Goal: Information Seeking & Learning: Find specific fact

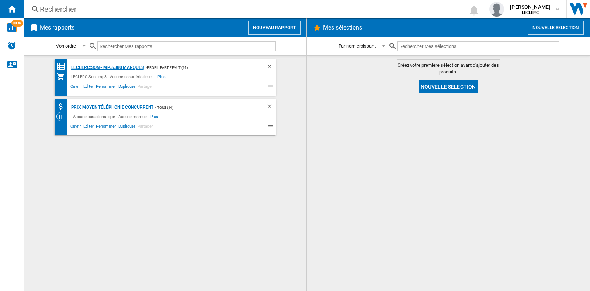
click at [104, 67] on div "LECLERC:Son - mp3/380 marques" at bounding box center [106, 67] width 74 height 9
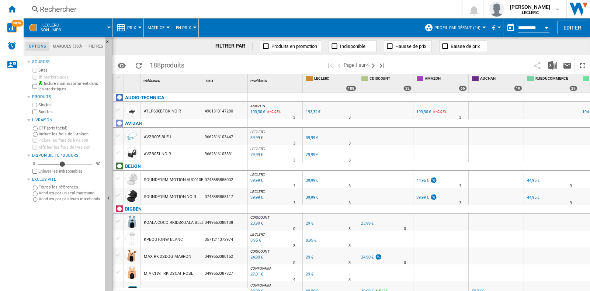
click at [138, 28] on div at bounding box center [140, 28] width 4 height 2
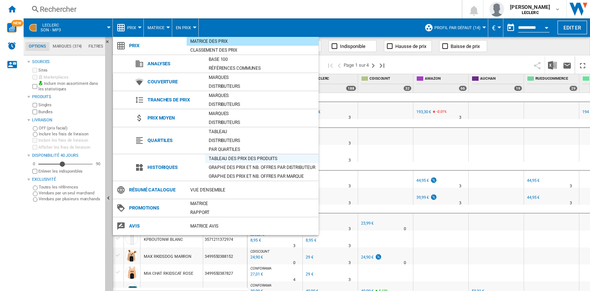
click at [244, 161] on div "Tableau des prix des produits" at bounding box center [262, 158] width 114 height 7
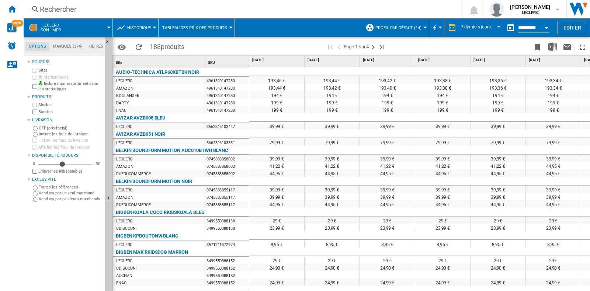
click at [152, 28] on button "Historique" at bounding box center [140, 27] width 27 height 18
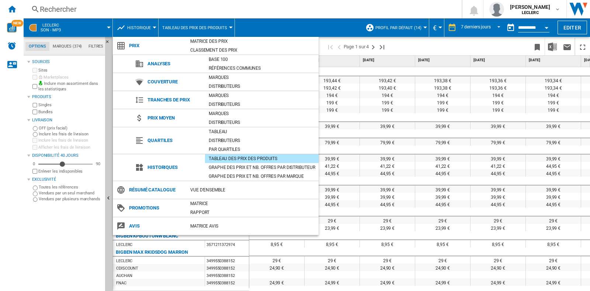
click at [253, 167] on div "Graphe des prix et nb. offres par distributeur" at bounding box center [262, 167] width 114 height 7
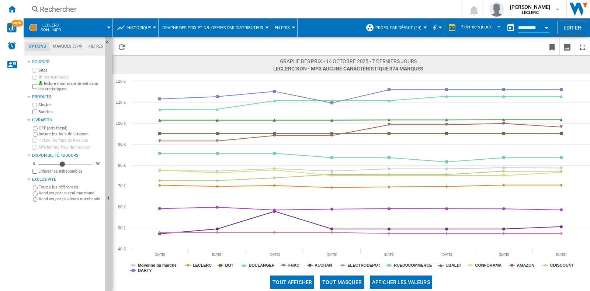
click at [100, 11] on div "Rechercher" at bounding box center [241, 9] width 403 height 10
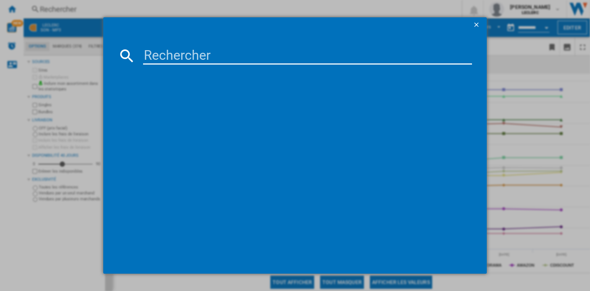
click at [179, 54] on input at bounding box center [307, 56] width 329 height 18
paste input "4548736157101"
type input "4548736157101"
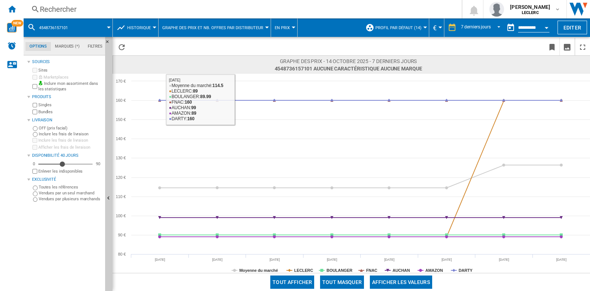
click at [94, 7] on div "Rechercher" at bounding box center [241, 9] width 403 height 10
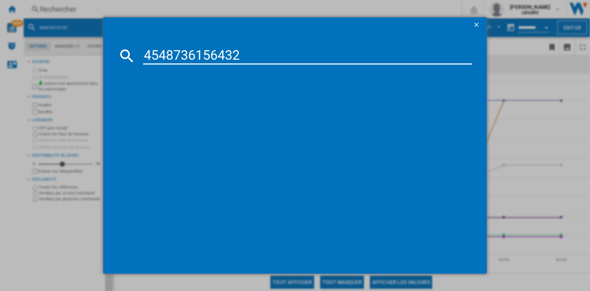
type input "4548736156432"
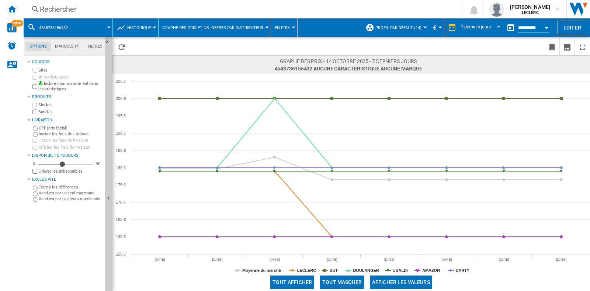
click at [72, 3] on div "Rechercher Rechercher 0 [PERSON_NAME] LECLERC LECLERC Mes paramètres Se déconne…" at bounding box center [307, 9] width 566 height 18
click at [83, 10] on div "Rechercher" at bounding box center [241, 9] width 403 height 10
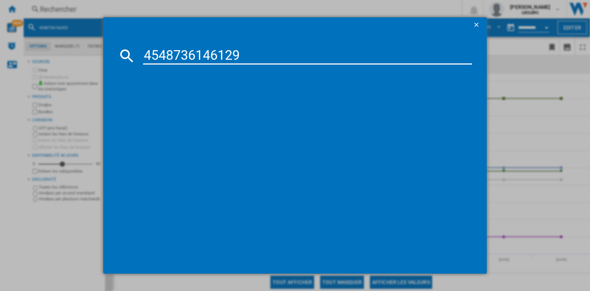
type input "4548736146129"
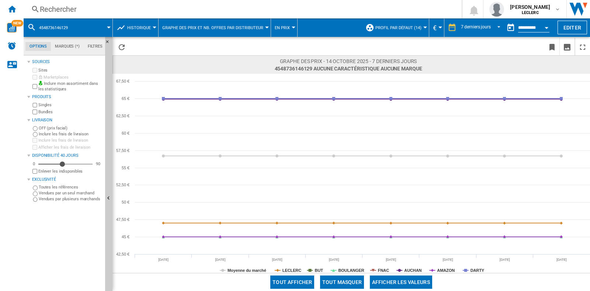
click at [93, 10] on div "Rechercher" at bounding box center [241, 9] width 403 height 10
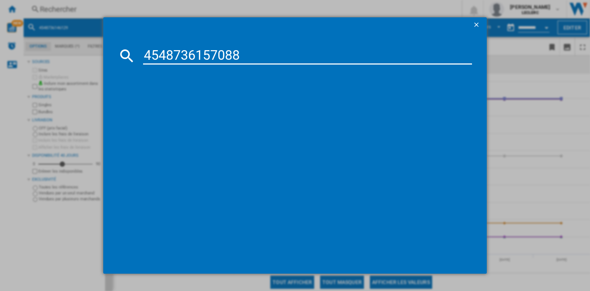
type input "4548736157088"
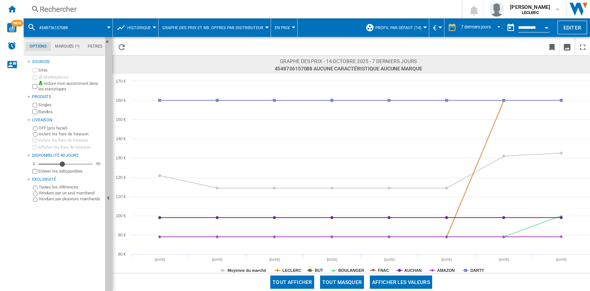
click at [74, 7] on div "Rechercher" at bounding box center [241, 9] width 403 height 10
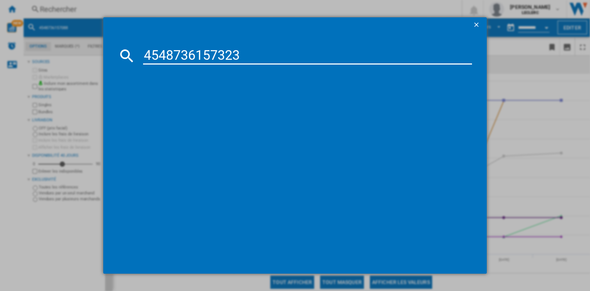
type input "4548736157323"
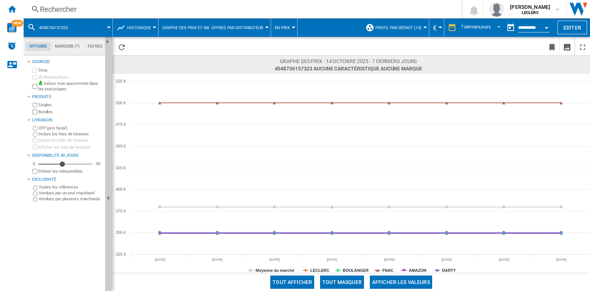
click at [77, 10] on div "Rechercher" at bounding box center [241, 9] width 403 height 10
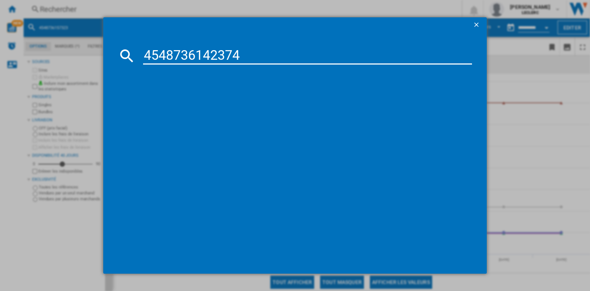
type input "4548736142374"
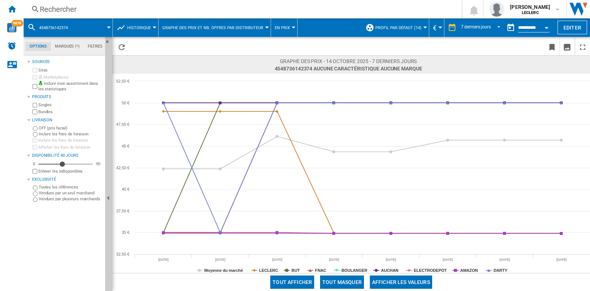
click at [101, 10] on div "Rechercher" at bounding box center [241, 9] width 403 height 10
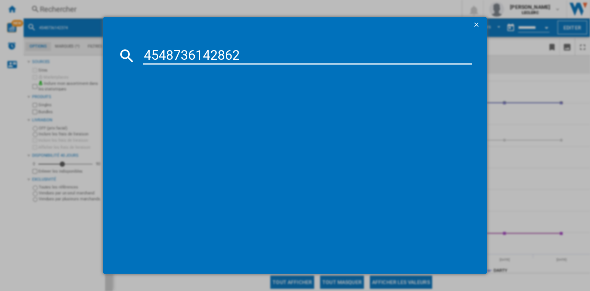
type input "4548736142862"
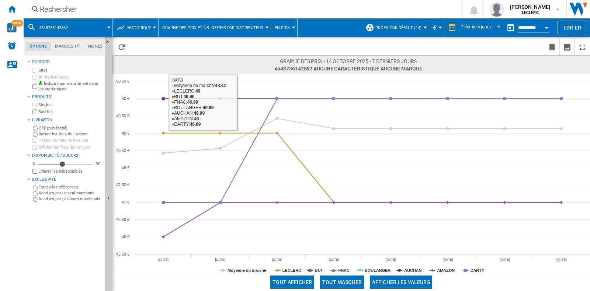
click at [101, 7] on div "Rechercher" at bounding box center [241, 9] width 403 height 10
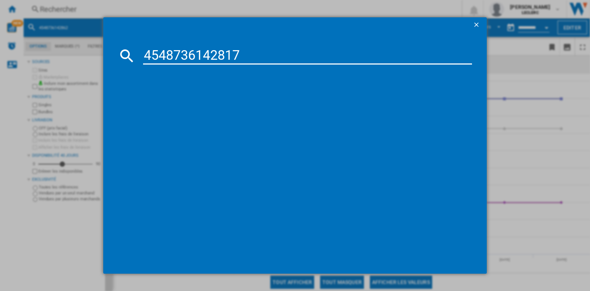
type input "4548736142817"
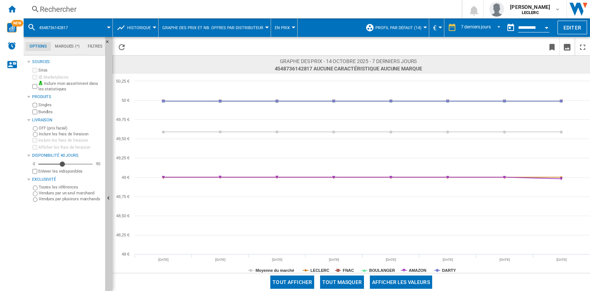
click at [63, 12] on div "Rechercher" at bounding box center [241, 9] width 403 height 10
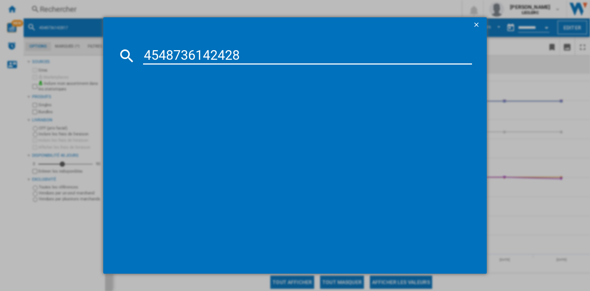
type input "4548736142428"
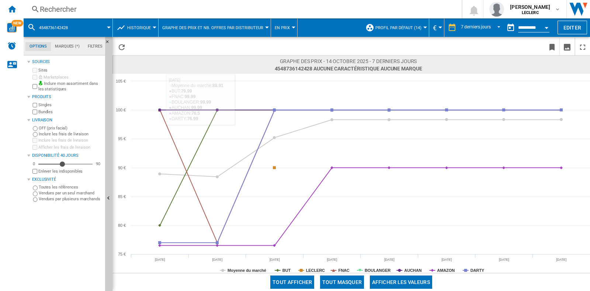
click at [91, 6] on div "Rechercher" at bounding box center [241, 9] width 403 height 10
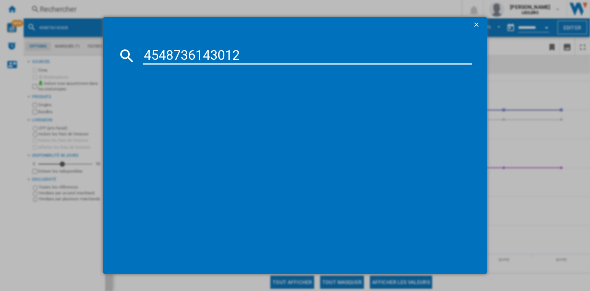
type input "4548736143012"
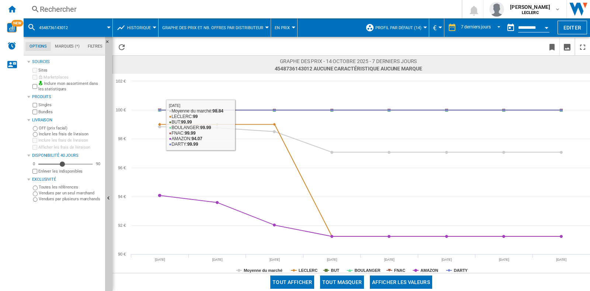
click at [74, 12] on div "Rechercher" at bounding box center [241, 9] width 403 height 10
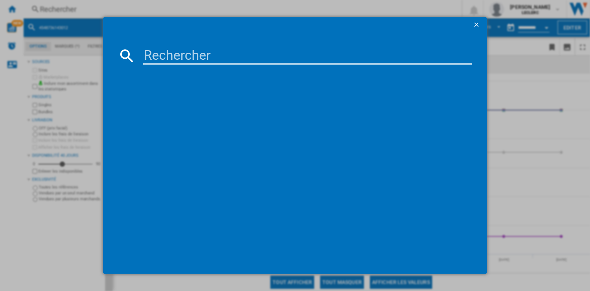
paste input "4548736147843"
type input "4548736147843"
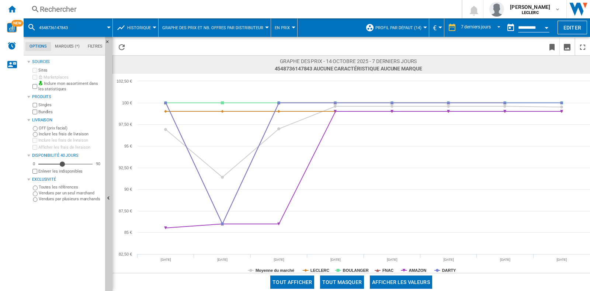
click at [97, 3] on div "Rechercher Rechercher 0 [PERSON_NAME] LECLERC LECLERC Mes paramètres Se déconne…" at bounding box center [307, 9] width 566 height 18
click at [99, 11] on div "Rechercher" at bounding box center [241, 9] width 403 height 10
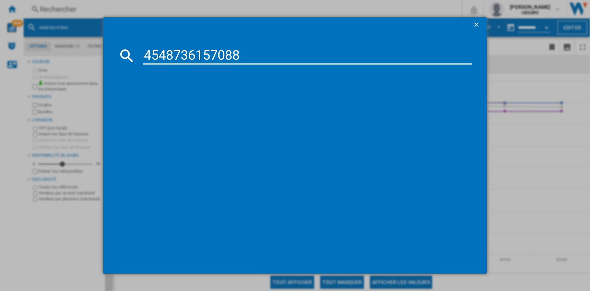
type input "4548736157088"
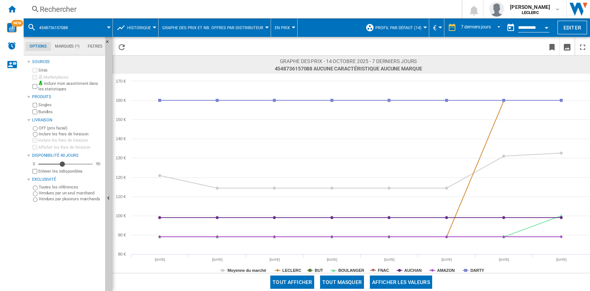
click at [75, 6] on div "Rechercher" at bounding box center [241, 9] width 403 height 10
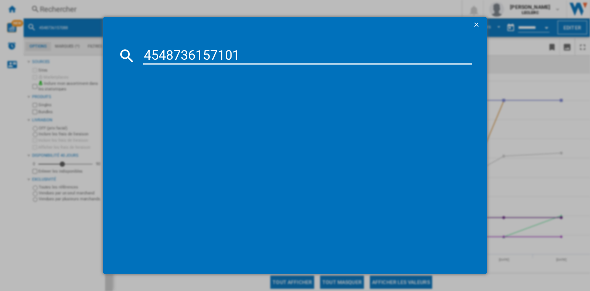
type input "4548736157101"
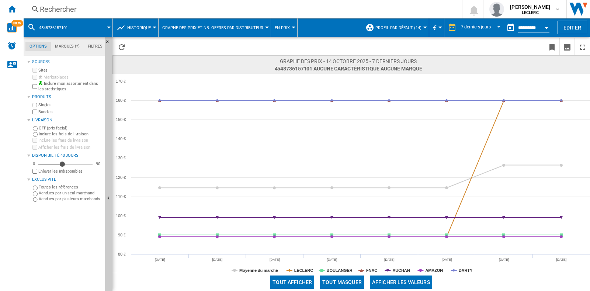
click at [70, 10] on div "Rechercher" at bounding box center [241, 9] width 403 height 10
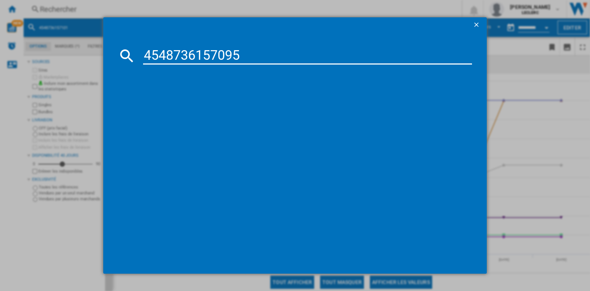
type input "4548736157095"
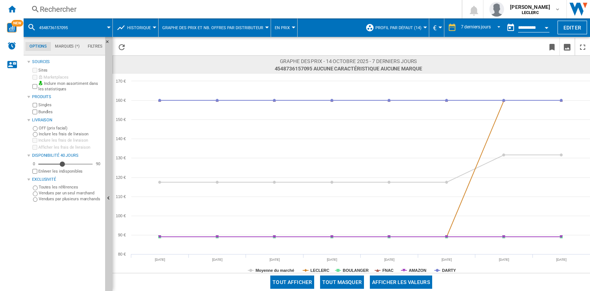
click at [67, 14] on div "Rechercher" at bounding box center [241, 9] width 403 height 10
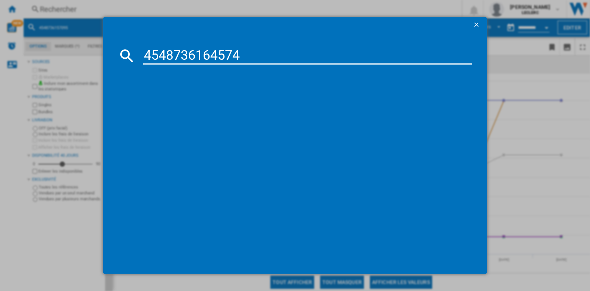
type input "4548736164574"
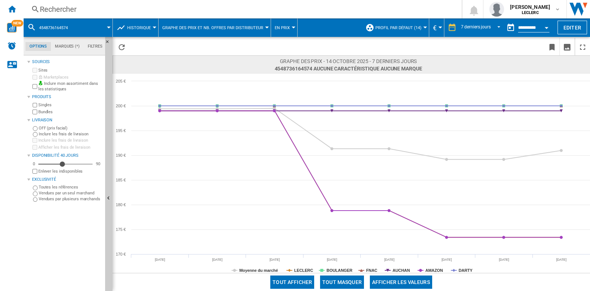
click at [90, 15] on div "Rechercher Rechercher 0 [PERSON_NAME] LECLERC LECLERC Mes paramètres Se déconne…" at bounding box center [307, 9] width 566 height 18
click at [98, 6] on div "Rechercher" at bounding box center [241, 9] width 403 height 10
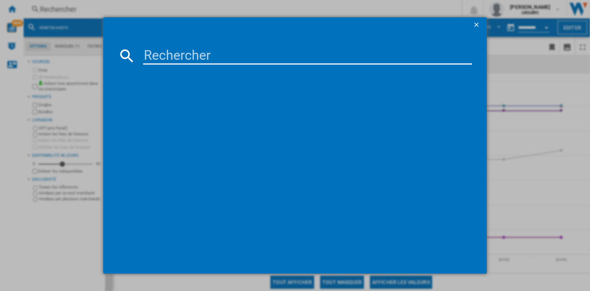
paste input "4548736164598"
type input "4548736164598"
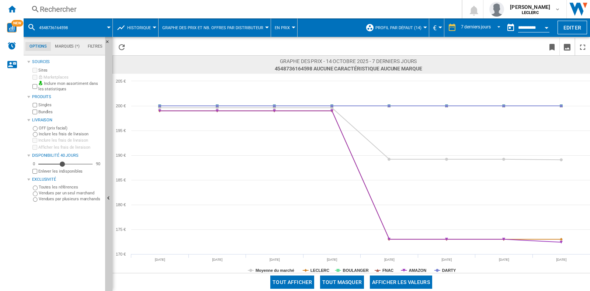
click at [129, 10] on div "Rechercher" at bounding box center [241, 9] width 403 height 10
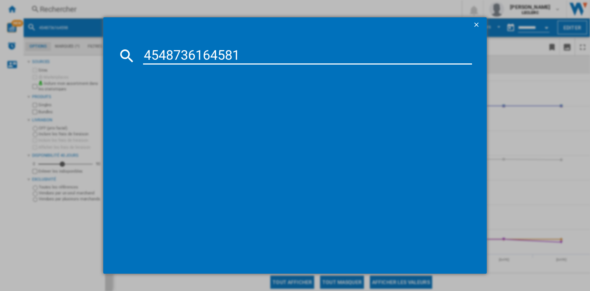
type input "4548736164581"
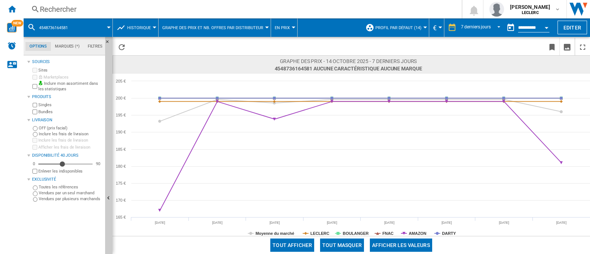
click at [86, 8] on div "Rechercher" at bounding box center [241, 9] width 403 height 10
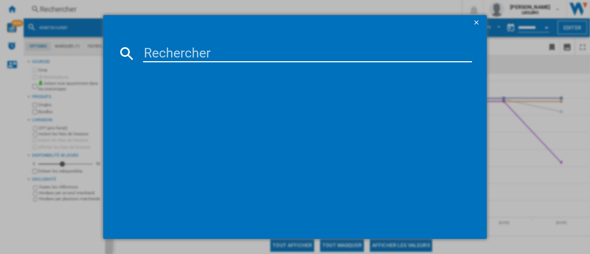
paste input "4548736164574"
type input "4548736164574"
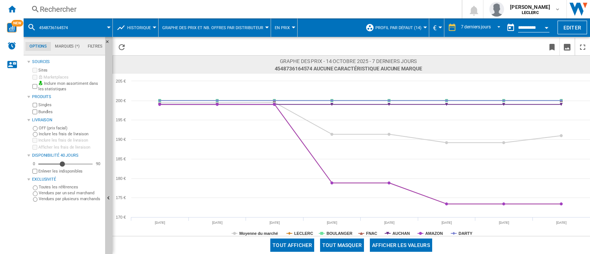
click at [149, 11] on div "Rechercher" at bounding box center [241, 9] width 403 height 10
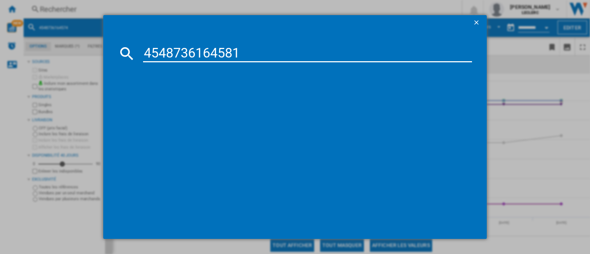
type input "4548736164581"
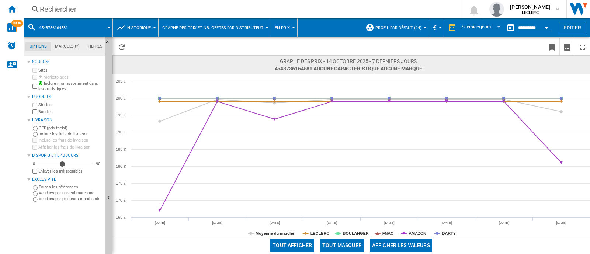
click at [96, 11] on div "Rechercher" at bounding box center [241, 9] width 403 height 10
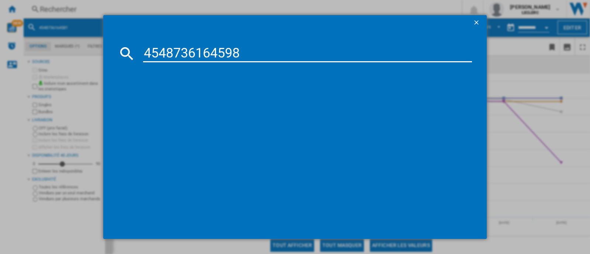
type input "4548736164598"
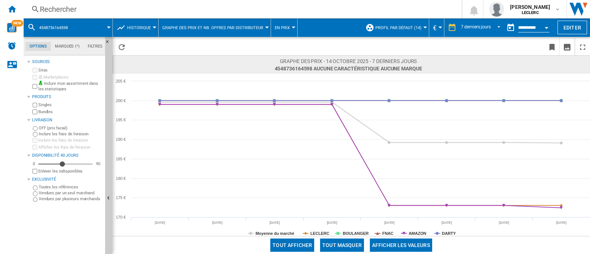
click at [171, 12] on div "Rechercher" at bounding box center [241, 9] width 403 height 10
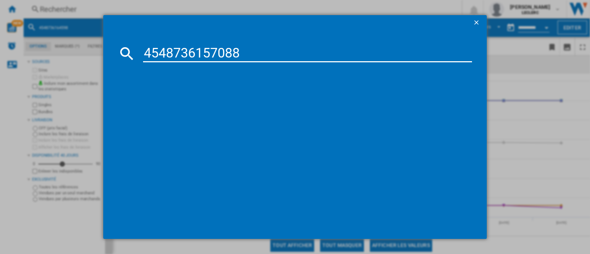
type input "4548736157088"
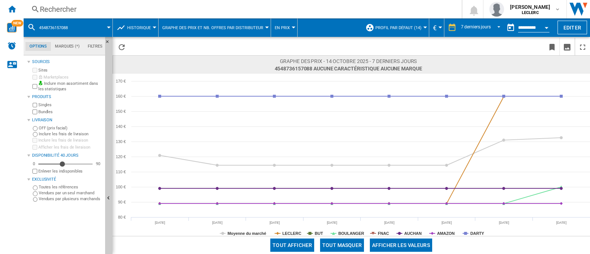
click at [70, 13] on div "Rechercher" at bounding box center [241, 9] width 403 height 10
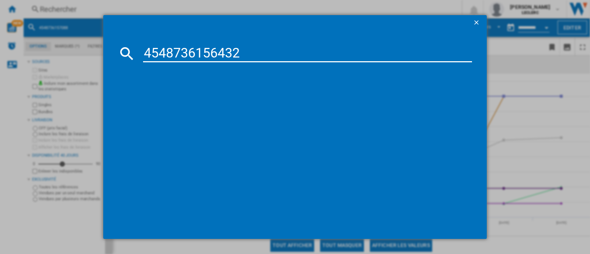
type input "4548736156432"
